Goal: Task Accomplishment & Management: Manage account settings

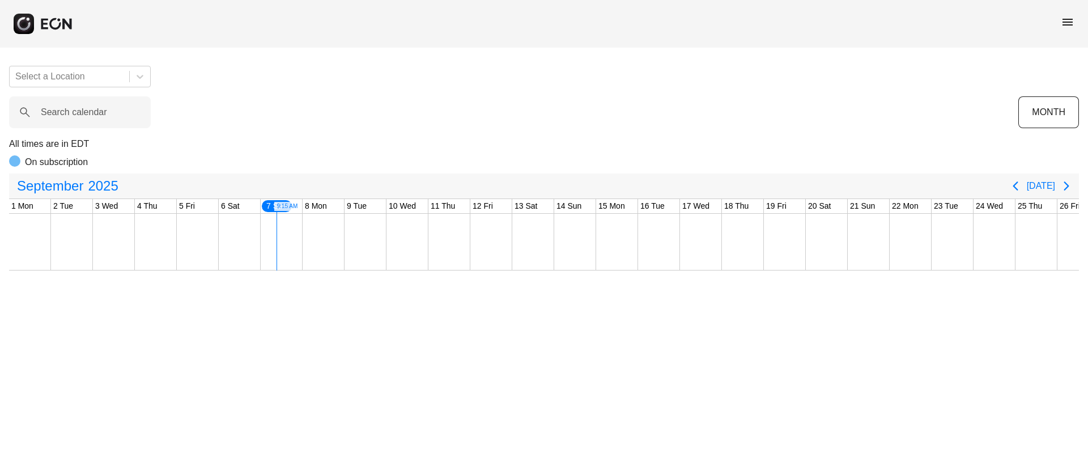
scroll to position [0, 188]
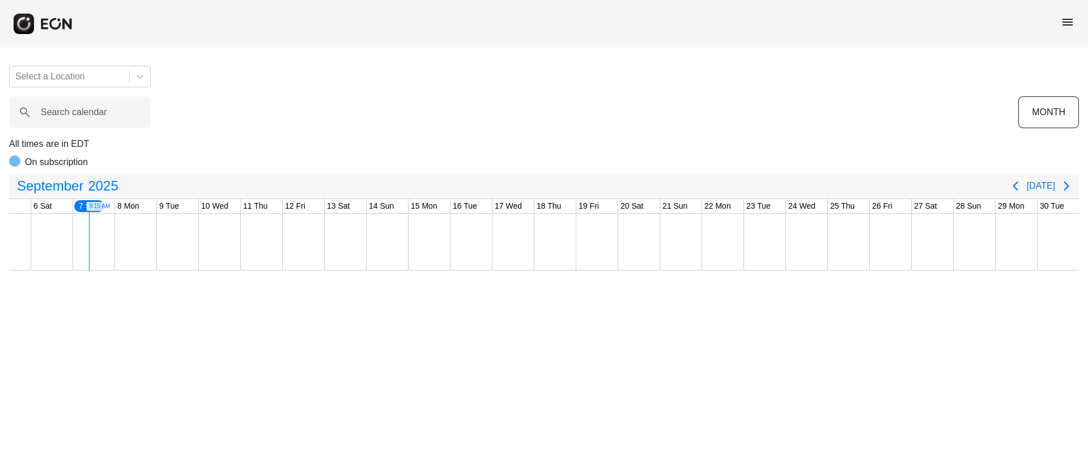
click at [1069, 22] on span "menu" at bounding box center [1068, 22] width 14 height 14
click at [1047, 57] on link "Log in" at bounding box center [1049, 53] width 52 height 14
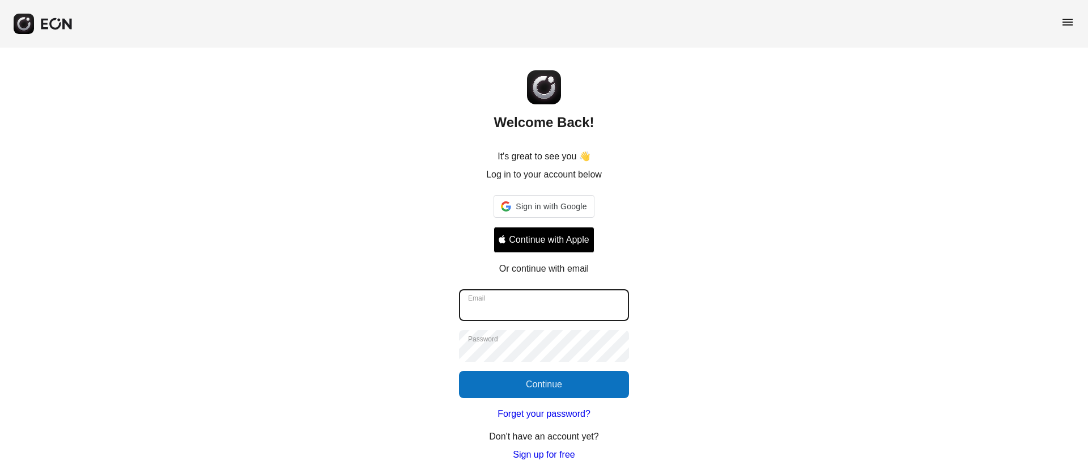
type input "**********"
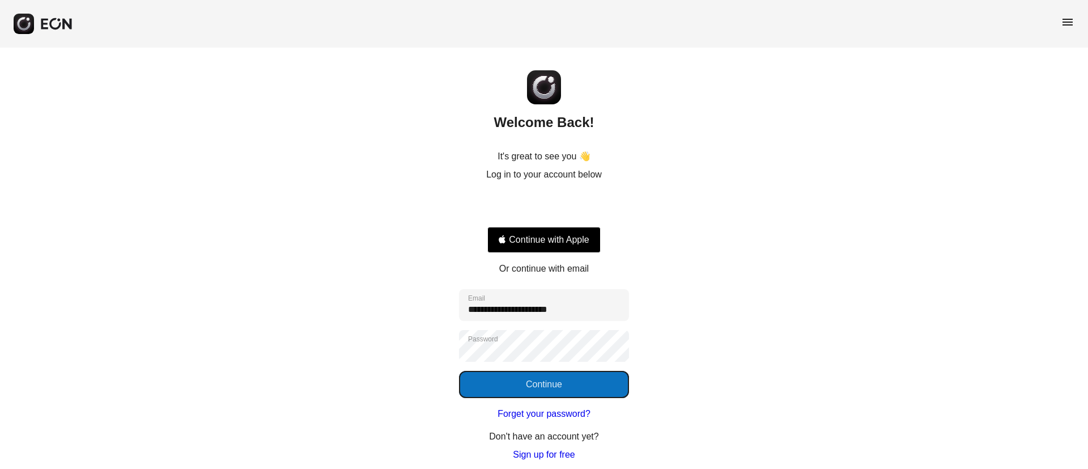
click at [535, 381] on button "Continue" at bounding box center [544, 384] width 170 height 27
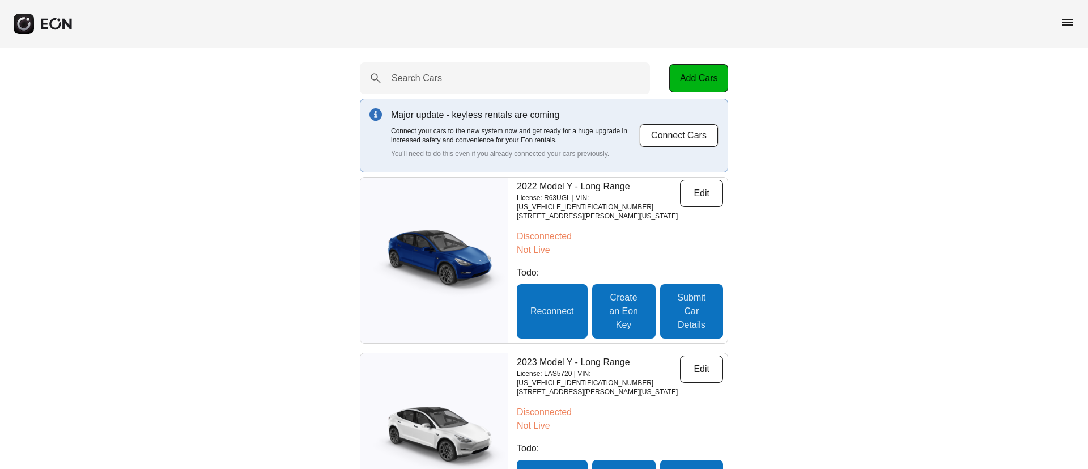
click at [1068, 24] on span "menu" at bounding box center [1068, 22] width 14 height 14
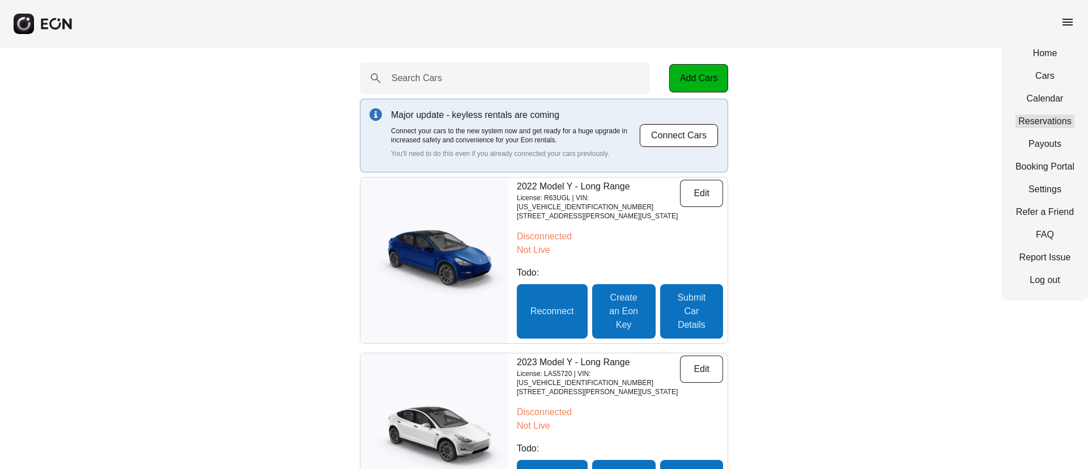
click at [1037, 118] on link "Reservations" at bounding box center [1045, 121] width 59 height 14
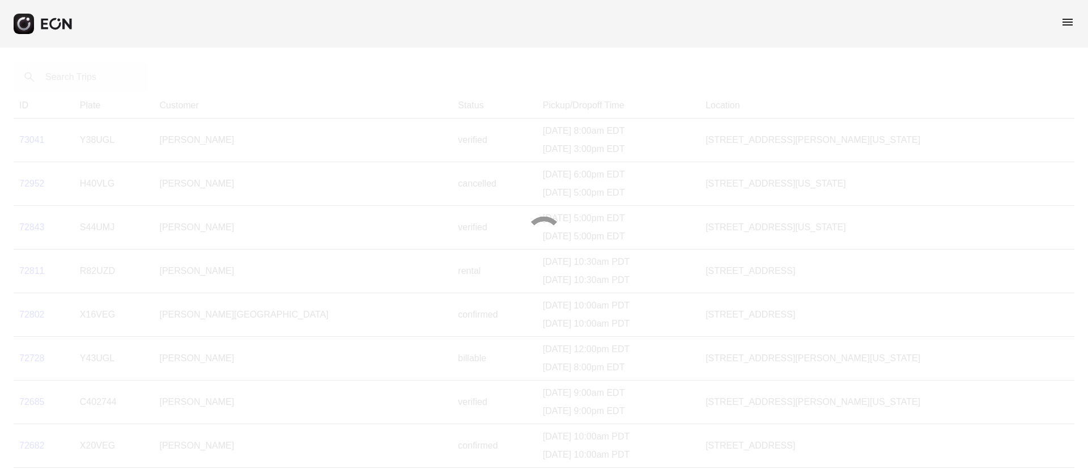
click at [73, 82] on div at bounding box center [544, 234] width 1088 height 469
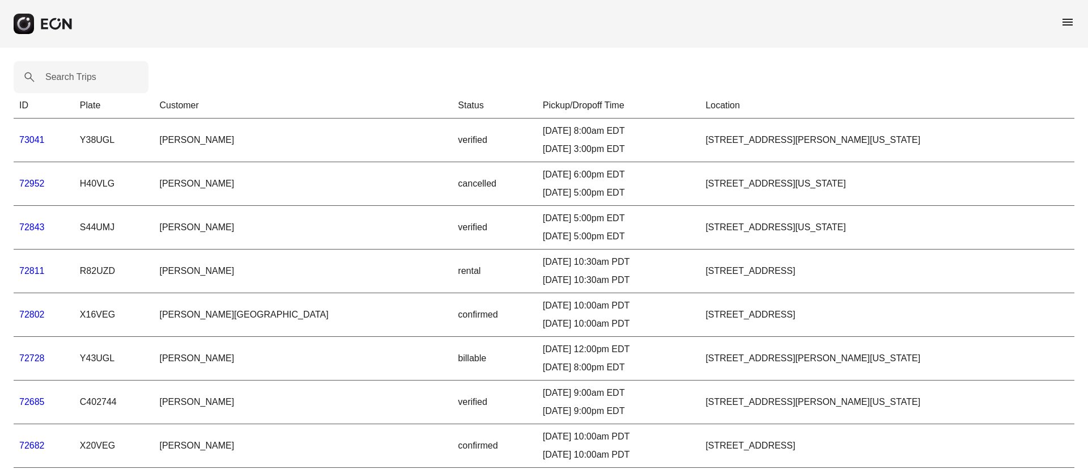
click at [73, 82] on label "Search Trips" at bounding box center [70, 77] width 51 height 14
click at [73, 82] on Trips "Search Trips" at bounding box center [81, 77] width 135 height 32
paste Trips "*****"
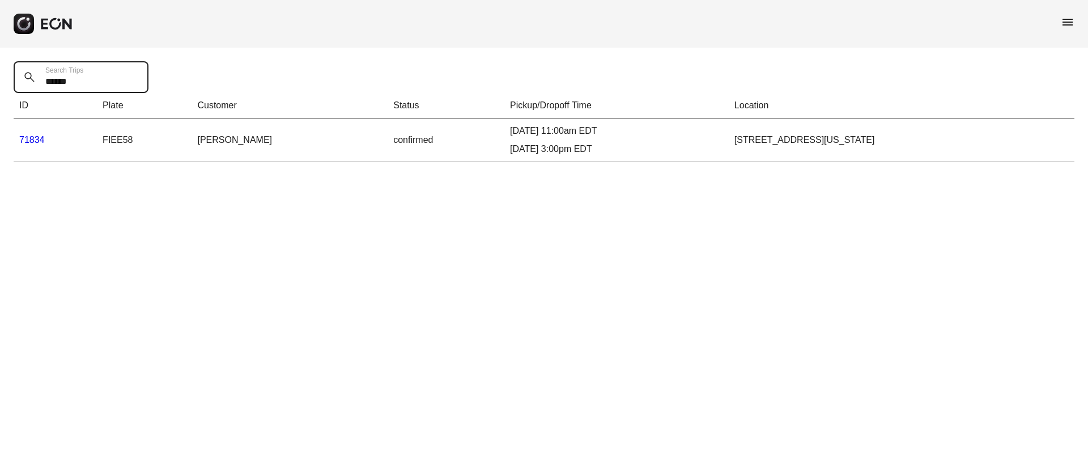
type Trips "*****"
click at [36, 138] on link "71834" at bounding box center [32, 140] width 26 height 10
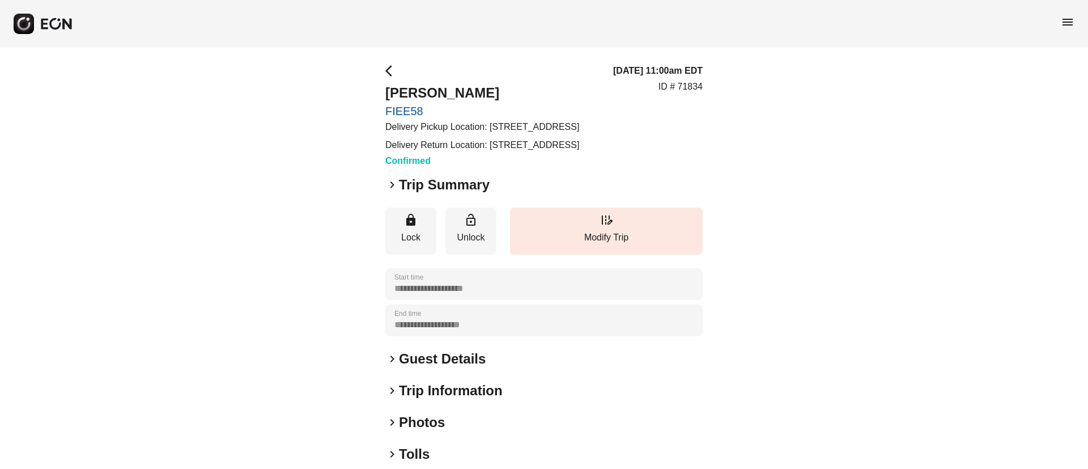
click at [501, 368] on div "keyboard_arrow_right Guest Details" at bounding box center [543, 359] width 317 height 18
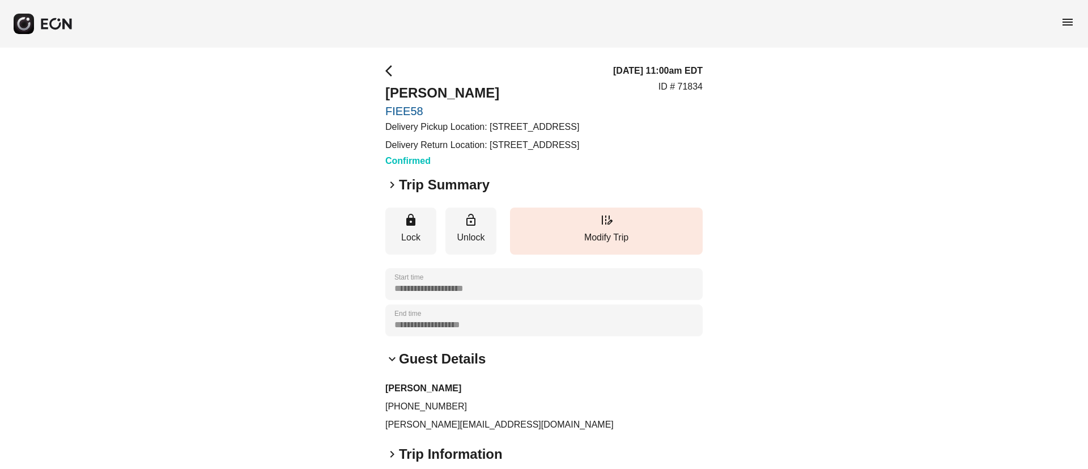
drag, startPoint x: 489, startPoint y: 125, endPoint x: 525, endPoint y: 143, distance: 40.8
click at [525, 134] on p "Delivery Pickup Location: [STREET_ADDRESS]" at bounding box center [482, 127] width 194 height 14
copy p "[STREET_ADDRESS]"
click at [655, 168] on div "09/07/25, 11:00am EDT ID # 71834" at bounding box center [658, 116] width 90 height 104
click at [1061, 17] on span "menu" at bounding box center [1068, 22] width 14 height 14
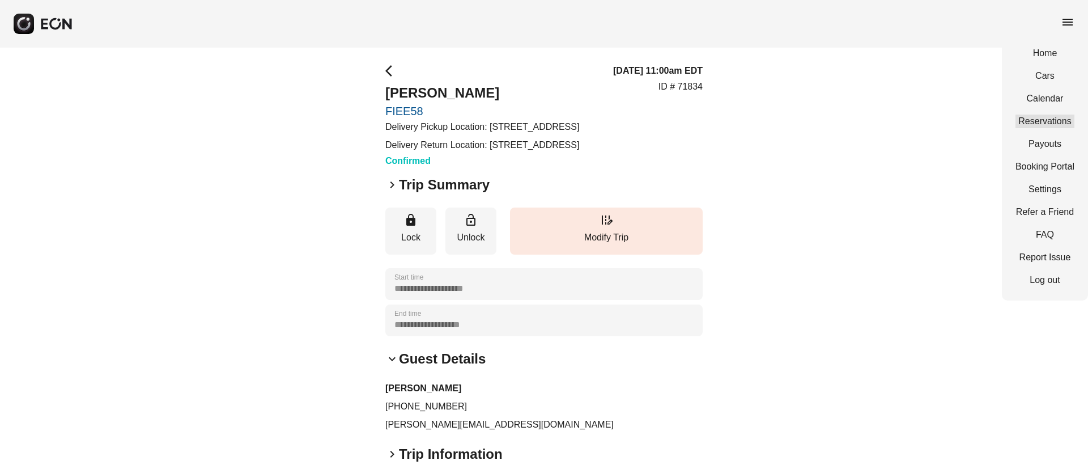
click at [1046, 126] on link "Reservations" at bounding box center [1045, 121] width 59 height 14
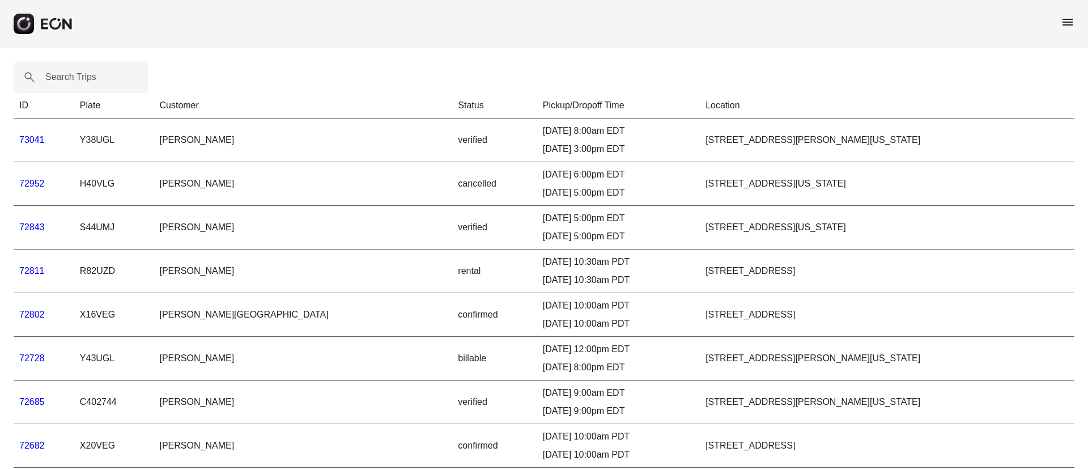
click at [68, 72] on label "Search Trips" at bounding box center [70, 77] width 51 height 14
click at [68, 72] on Trips "Search Trips" at bounding box center [81, 77] width 135 height 32
paste Trips "******"
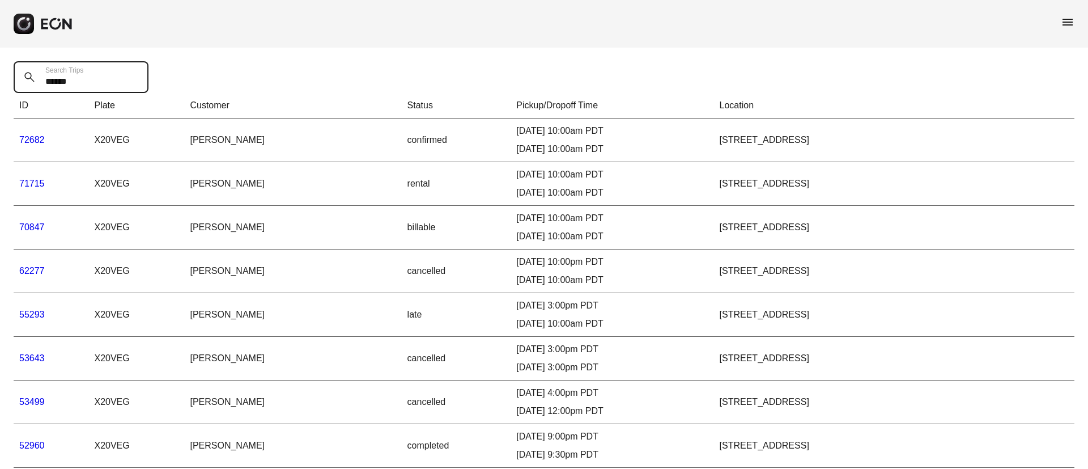
type Trips "******"
click at [38, 137] on link "72682" at bounding box center [32, 140] width 26 height 10
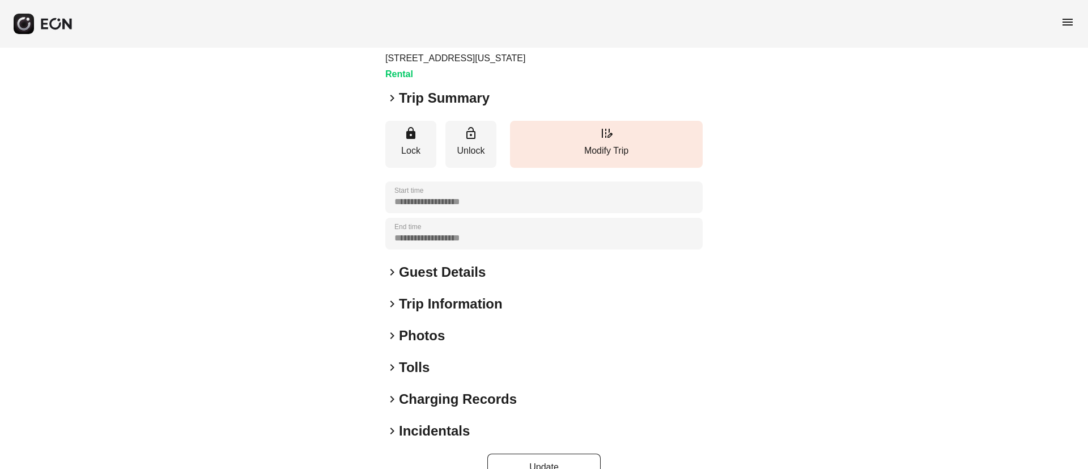
scroll to position [97, 0]
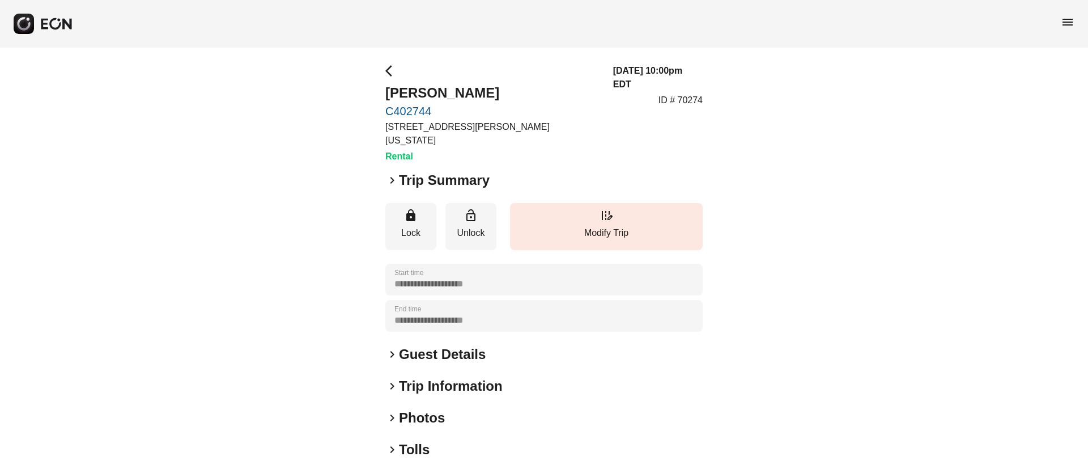
click at [463, 409] on div "keyboard_arrow_right Photos" at bounding box center [543, 418] width 317 height 18
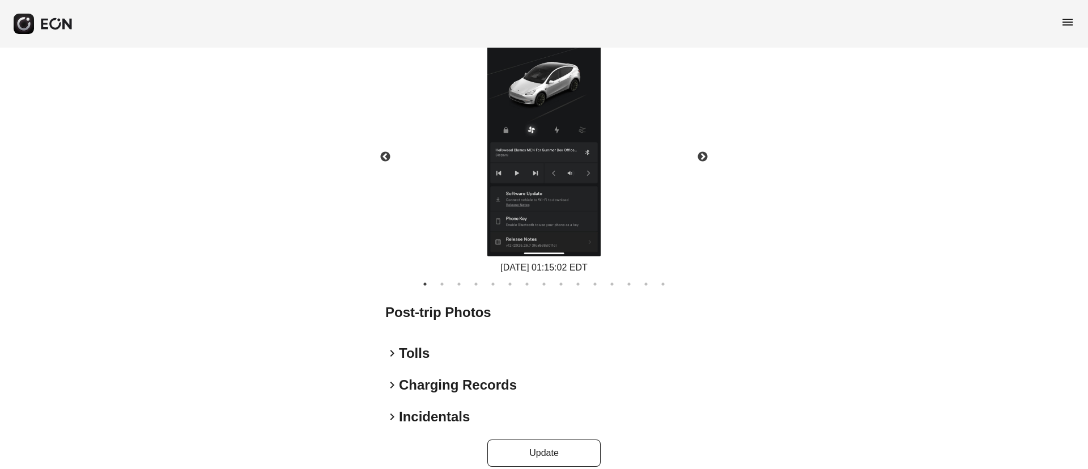
scroll to position [525, 0]
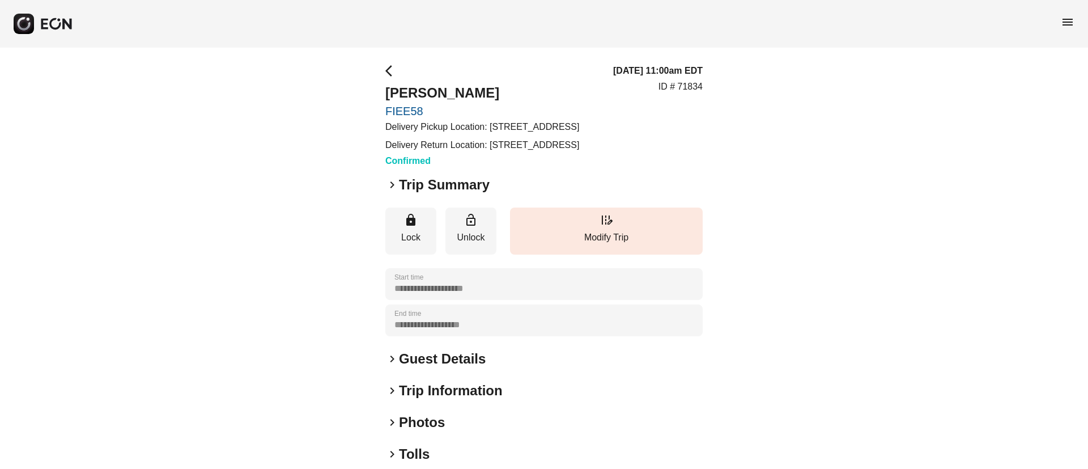
drag, startPoint x: 492, startPoint y: 128, endPoint x: 485, endPoint y: 141, distance: 14.2
click at [485, 134] on p "Delivery Pickup Location: 2703 42nd Road, Long Island City, NY, USA" at bounding box center [482, 127] width 194 height 14
copy p "2703 42nd Road, Long Island City, NY, USA"
click at [552, 168] on div "arrow_back_ios Joe Hoff FIEE58 Delivery Pickup Location: 2703 42nd Road, Long I…" at bounding box center [482, 116] width 194 height 104
click at [473, 368] on h2 "Guest Details" at bounding box center [442, 359] width 87 height 18
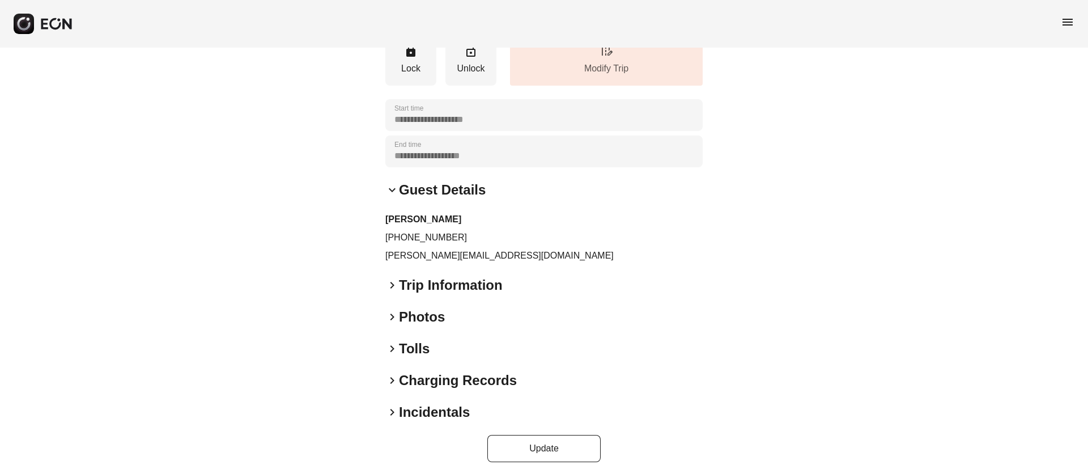
scroll to position [170, 0]
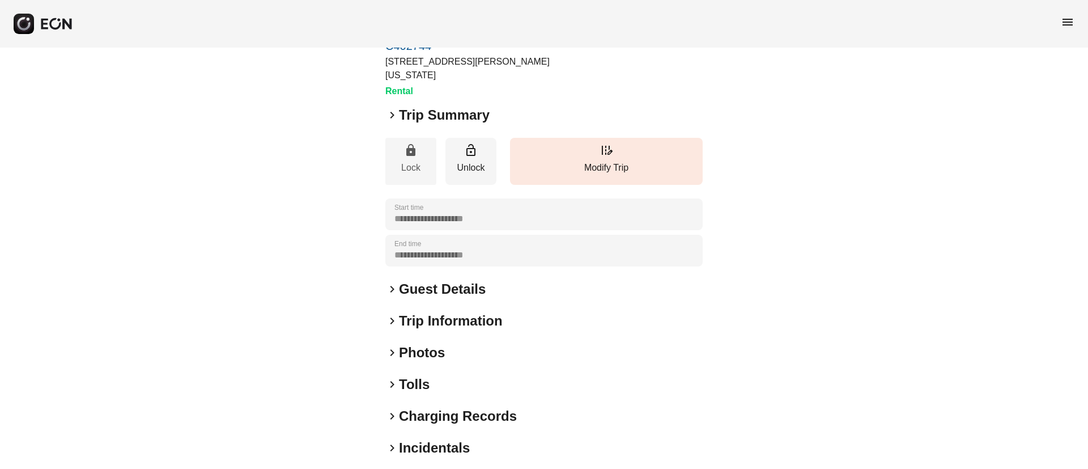
scroll to position [97, 0]
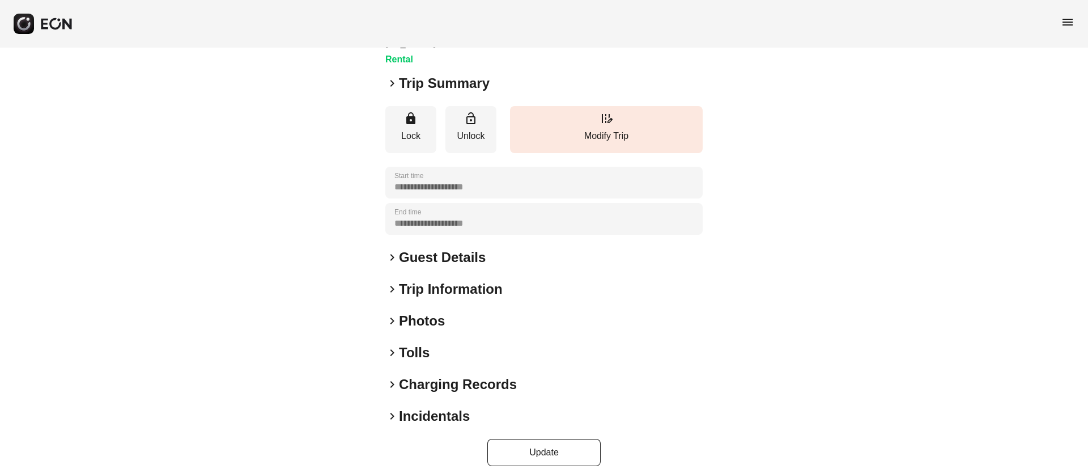
click at [491, 248] on div "keyboard_arrow_right Guest Details" at bounding box center [543, 257] width 317 height 18
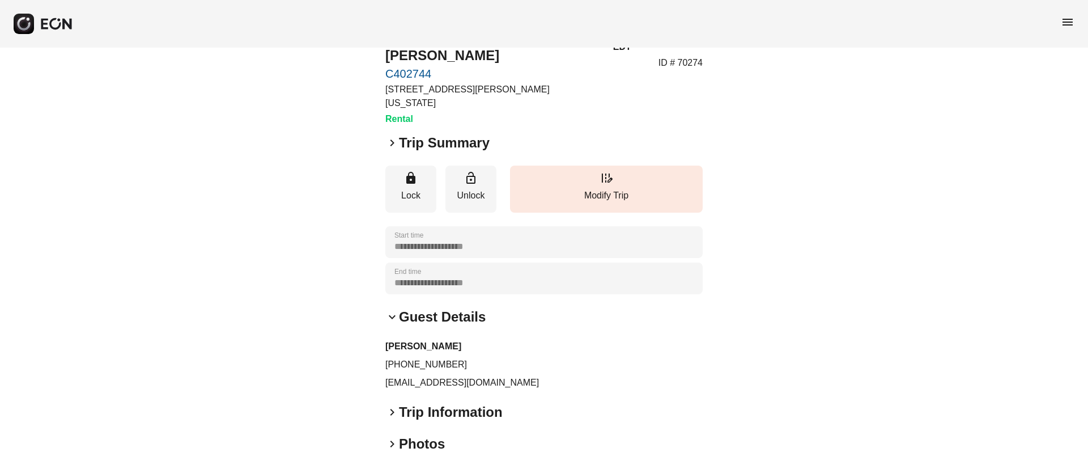
scroll to position [0, 0]
